Goal: Task Accomplishment & Management: Complete application form

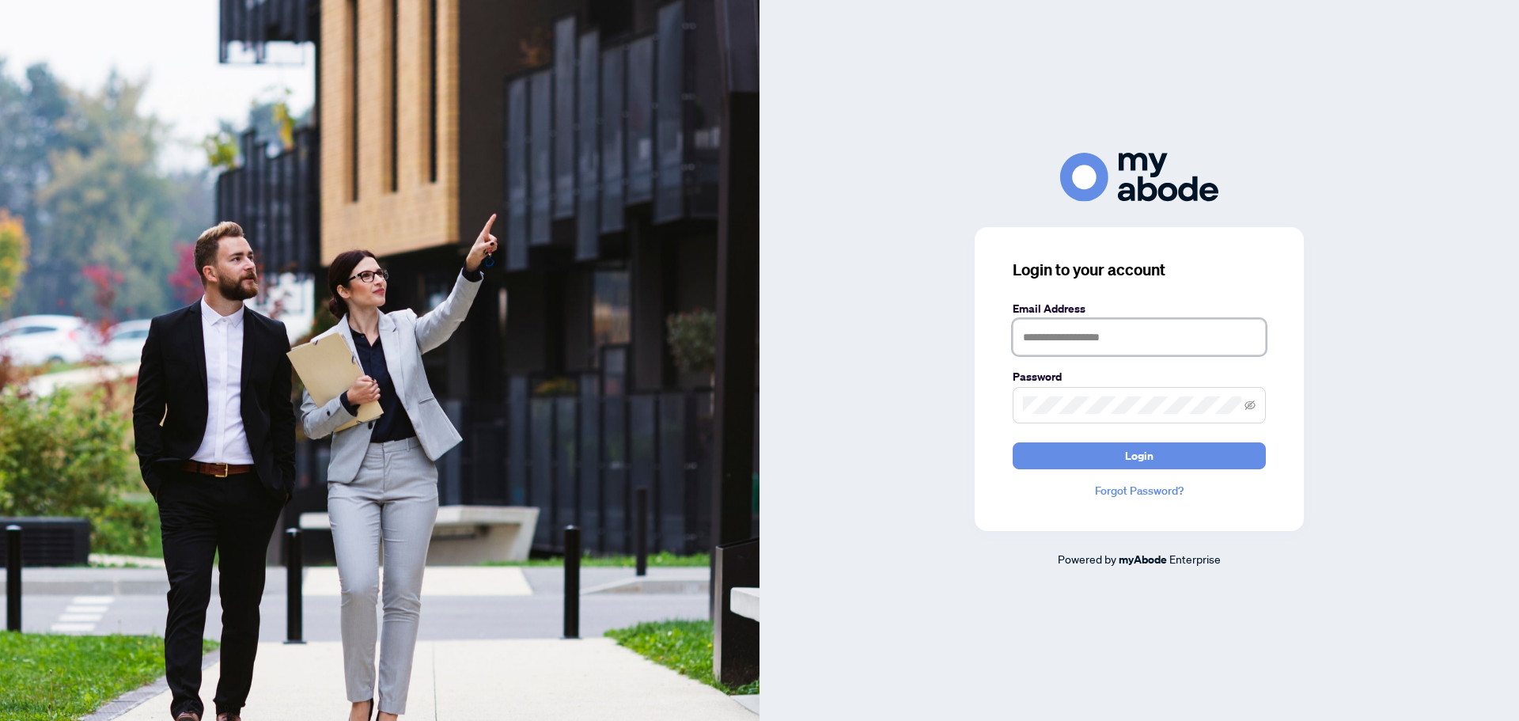
click at [1055, 332] on input "text" at bounding box center [1139, 337] width 253 height 36
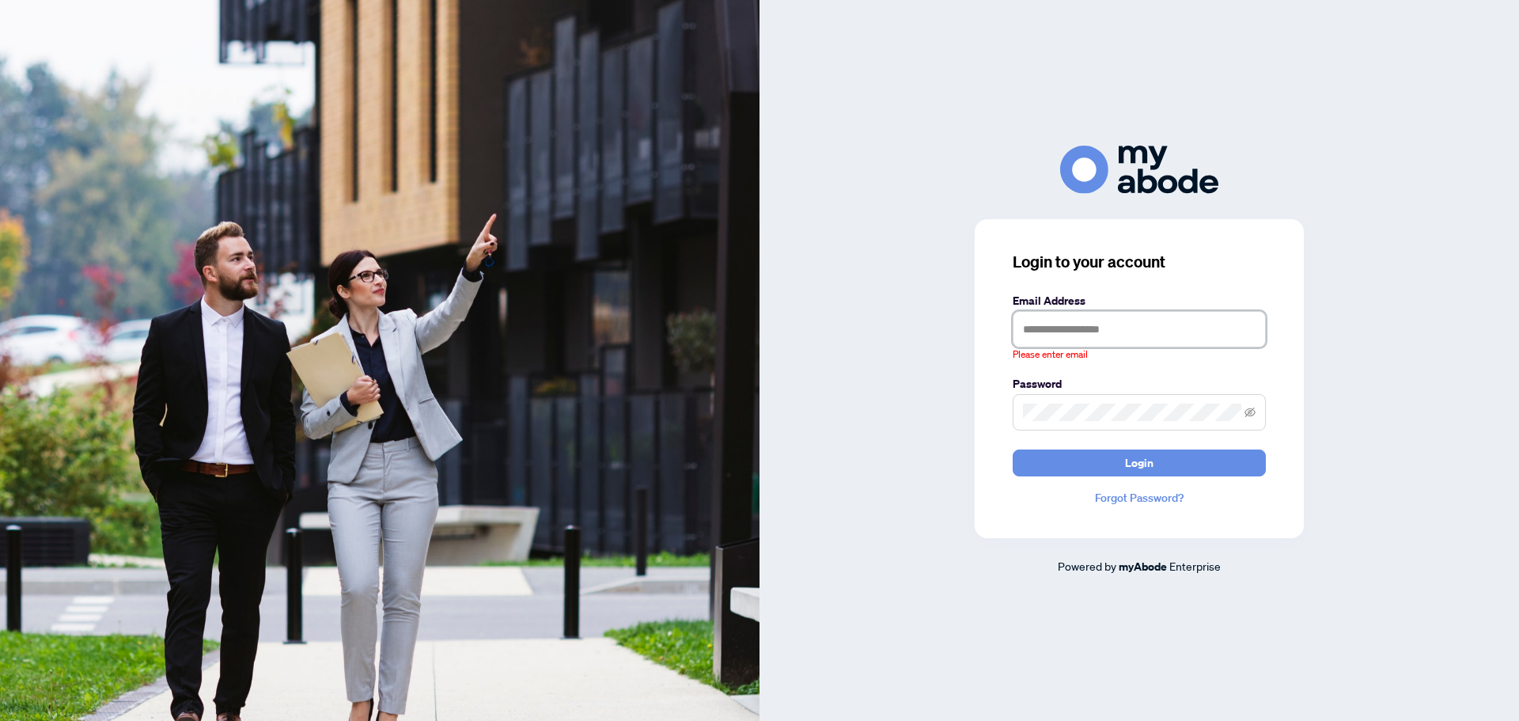
type input "**********"
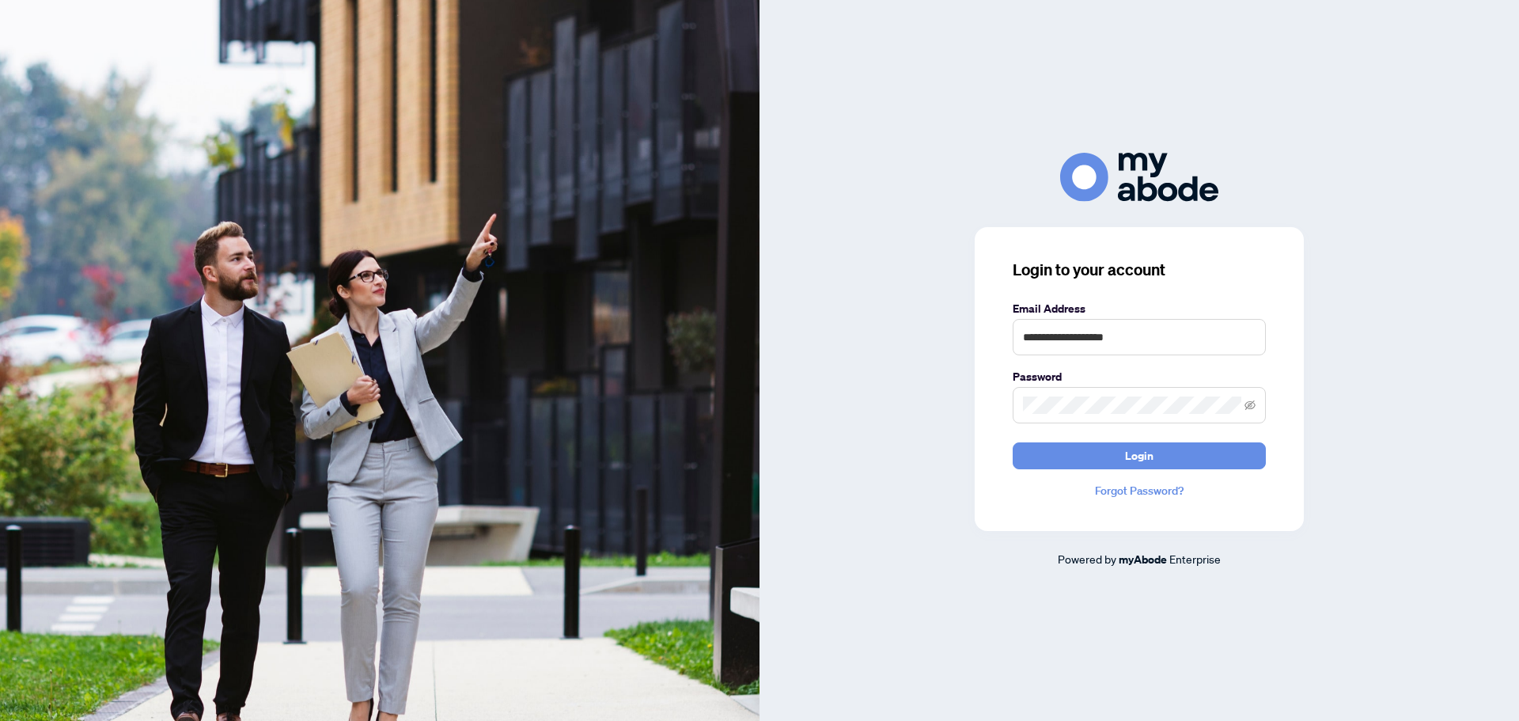
click at [1013, 442] on button "Login" at bounding box center [1139, 455] width 253 height 27
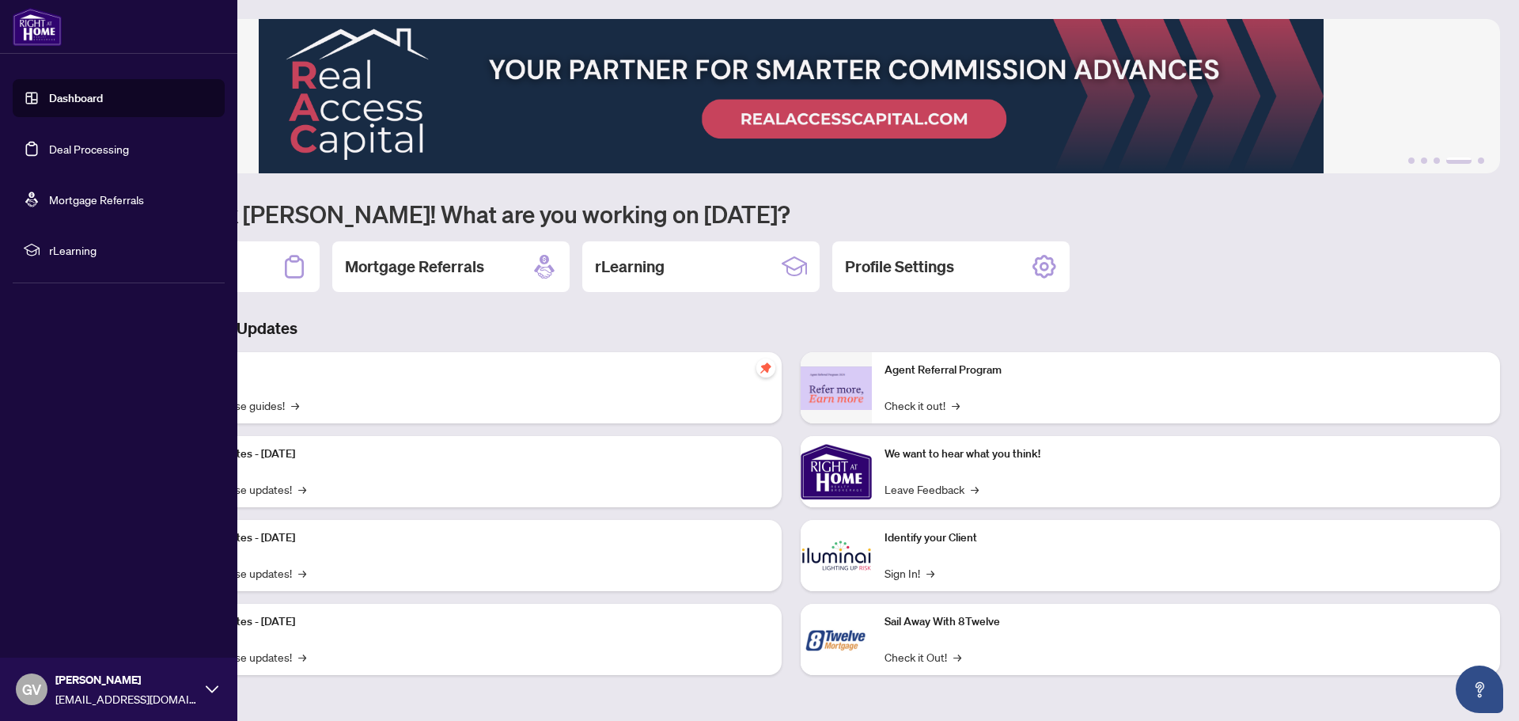
click at [59, 146] on link "Deal Processing" at bounding box center [89, 149] width 80 height 14
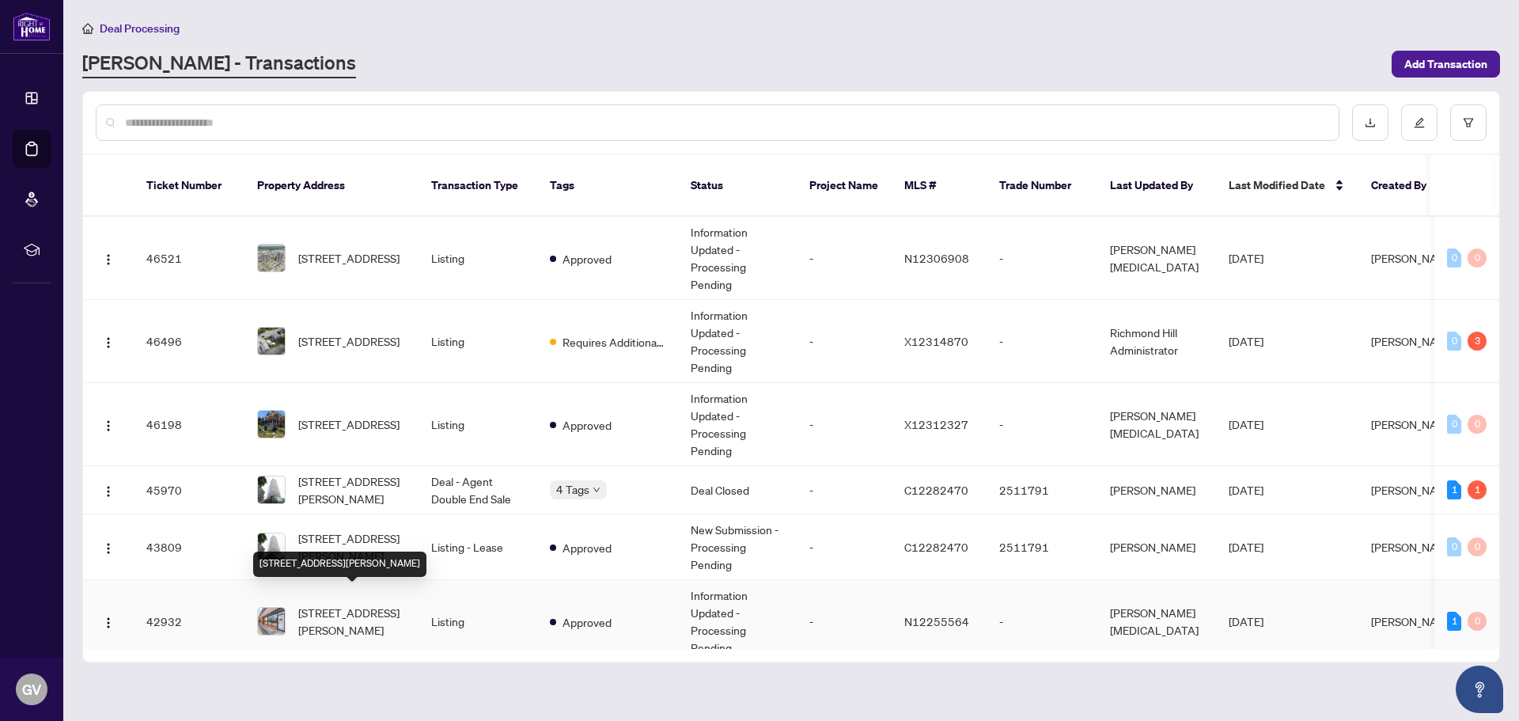
click at [352, 609] on span "1-2050 Steeles Ave, Vaughan, Ontario L4K 2V1, Canada" at bounding box center [352, 621] width 108 height 35
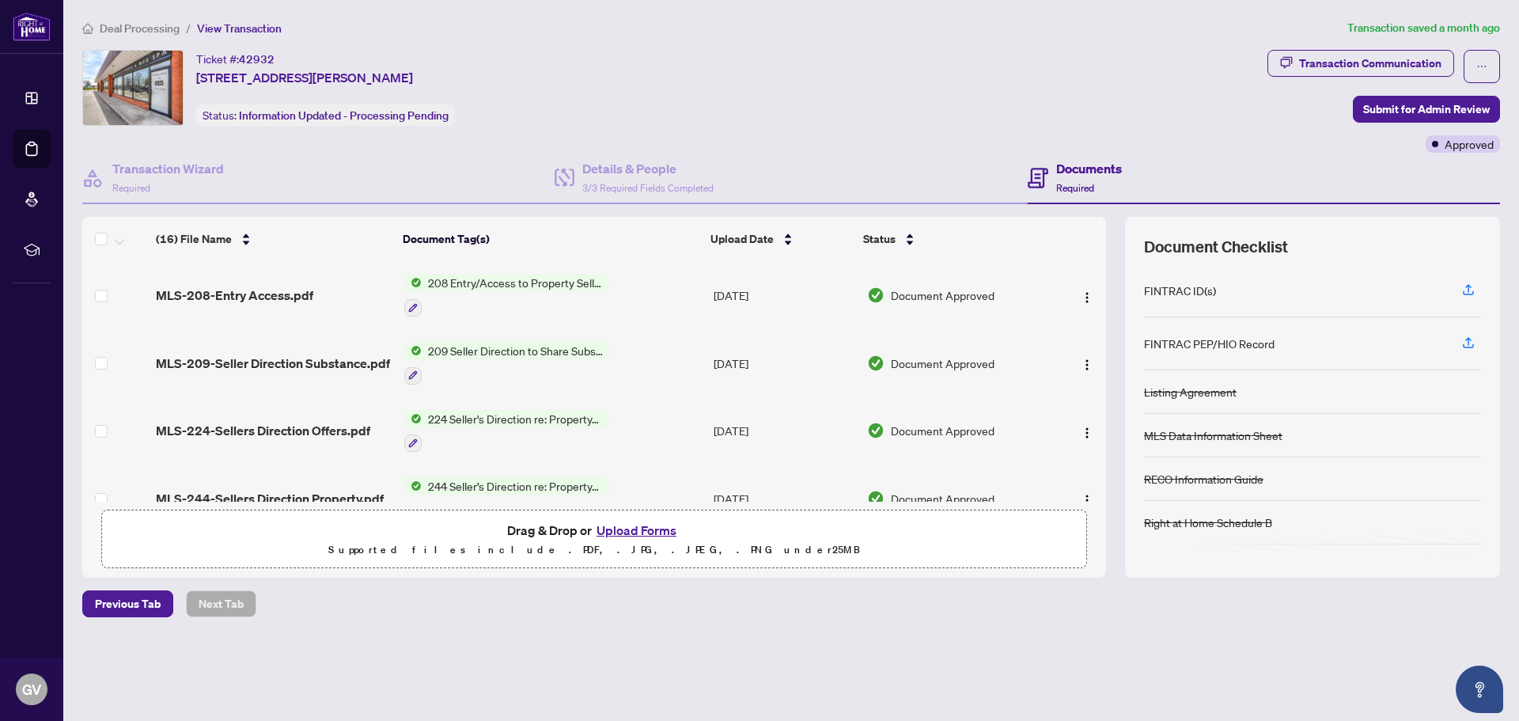
click at [617, 531] on button "Upload Forms" at bounding box center [636, 530] width 89 height 21
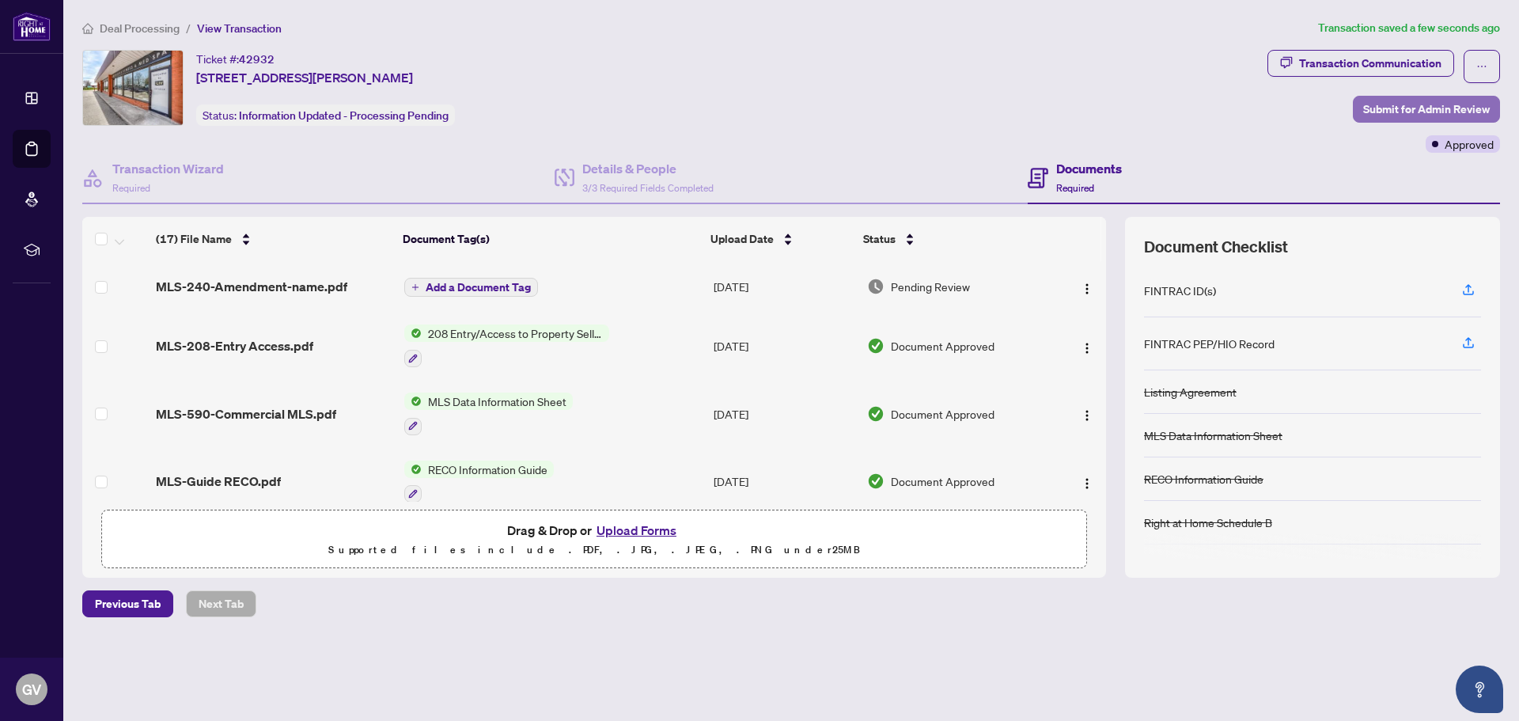
click at [1417, 108] on span "Submit for Admin Review" at bounding box center [1426, 109] width 127 height 25
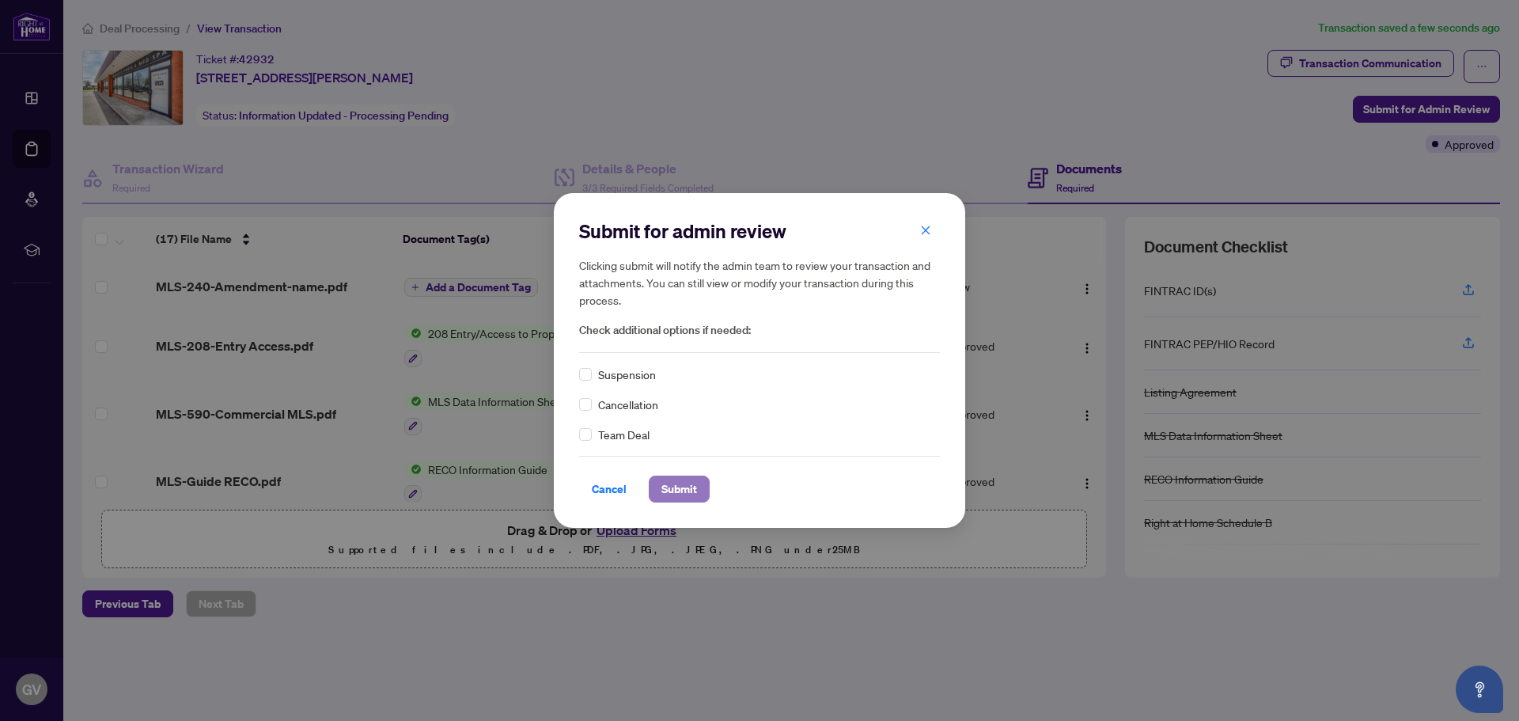
click at [675, 493] on span "Submit" at bounding box center [679, 488] width 36 height 25
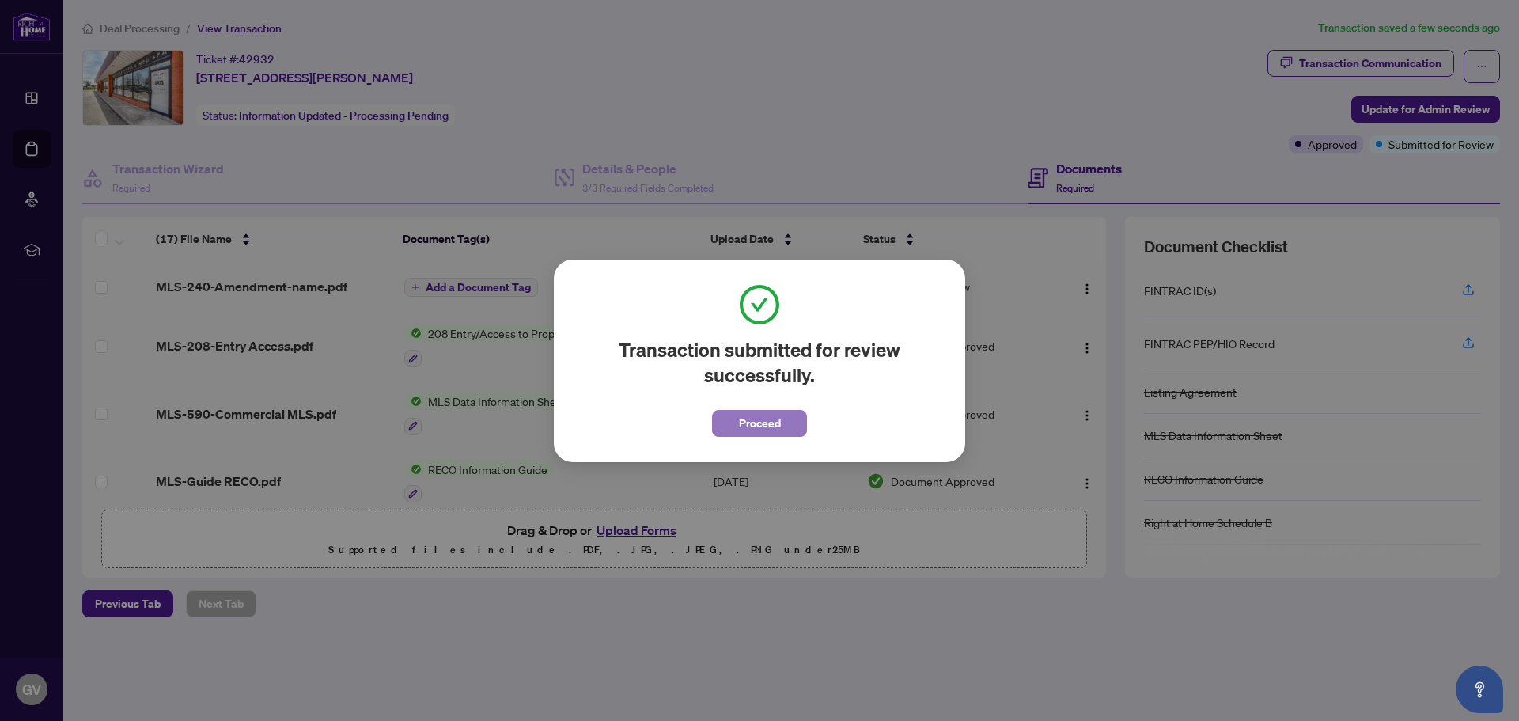
click at [774, 421] on span "Proceed" at bounding box center [760, 423] width 42 height 25
